Goal: Task Accomplishment & Management: Use online tool/utility

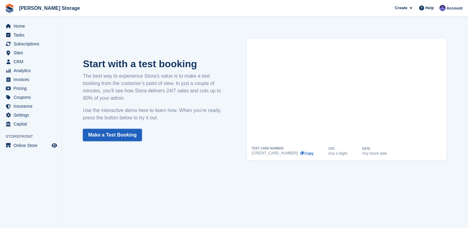
click at [99, 139] on link "Make a Test Booking" at bounding box center [112, 135] width 59 height 12
click at [28, 26] on span "Home" at bounding box center [32, 26] width 37 height 9
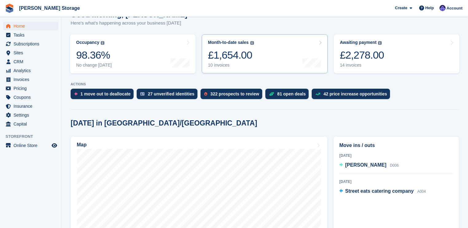
scroll to position [123, 0]
